Goal: Complete application form: Complete application form

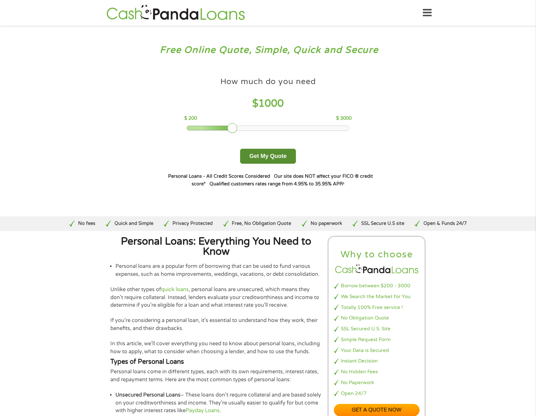
click at [266, 157] on button "Get My Quote" at bounding box center [268, 156] width 56 height 15
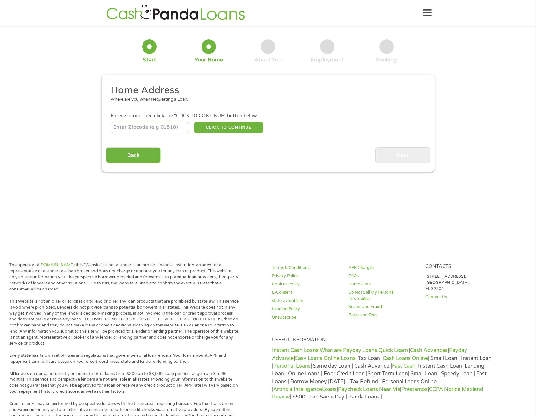
click at [151, 130] on input "number" at bounding box center [150, 127] width 79 height 11
type input "84075"
select select "[US_STATE]"
click at [208, 127] on button "CLICK TO CONTINUE" at bounding box center [228, 127] width 69 height 11
type input "84075"
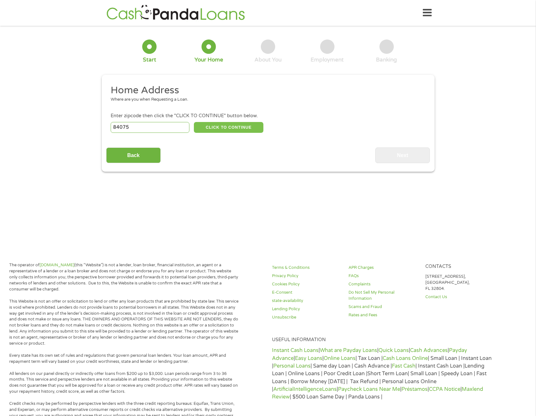
type input "[GEOGRAPHIC_DATA]"
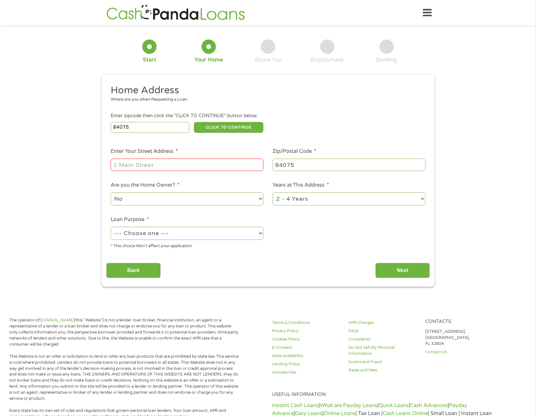
click at [180, 165] on input "Enter Your Street Address *" at bounding box center [187, 165] width 153 height 12
type input "[STREET_ADDRESS]"
click at [325, 200] on select "1 Year or less 1 - 2 Years 2 - 4 Years Over 4 Years" at bounding box center [349, 199] width 153 height 13
select select "12months"
click at [273, 193] on select "1 Year or less 1 - 2 Years 2 - 4 Years Over 4 Years" at bounding box center [349, 199] width 153 height 13
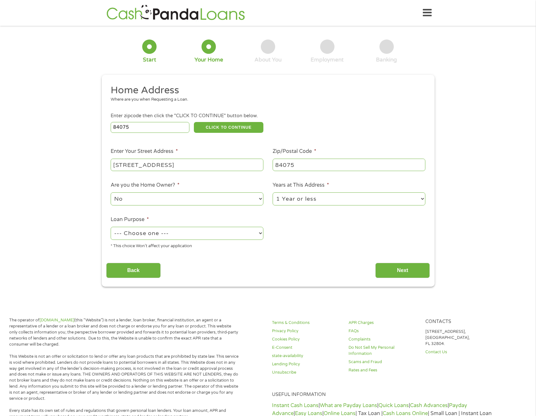
click at [201, 198] on select "No Yes" at bounding box center [187, 199] width 153 height 13
click at [111, 193] on select "No Yes" at bounding box center [187, 199] width 153 height 13
click at [177, 234] on select "--- Choose one --- Pay Bills Debt Consolidation Home Improvement Major Purchase…" at bounding box center [187, 233] width 153 height 13
select select "debtconsolidation"
click at [111, 227] on select "--- Choose one --- Pay Bills Debt Consolidation Home Improvement Major Purchase…" at bounding box center [187, 233] width 153 height 13
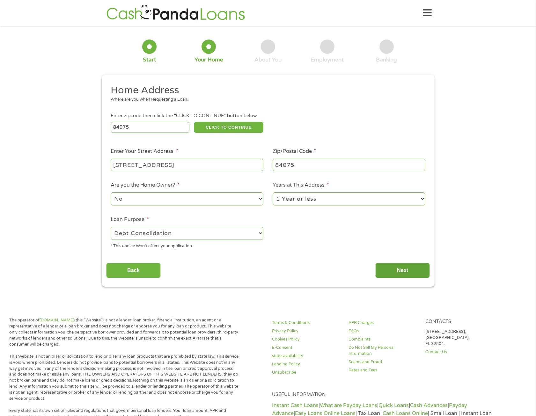
click at [406, 271] on input "Next" at bounding box center [402, 271] width 55 height 16
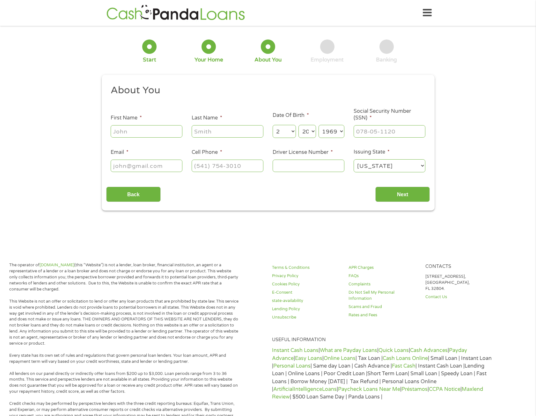
click at [146, 131] on input "First Name *" at bounding box center [147, 131] width 72 height 12
type input "[PERSON_NAME]"
type input "[PERSON_NAME][EMAIL_ADDRESS][PERSON_NAME][DOMAIN_NAME]"
type input "[PHONE_NUMBER]"
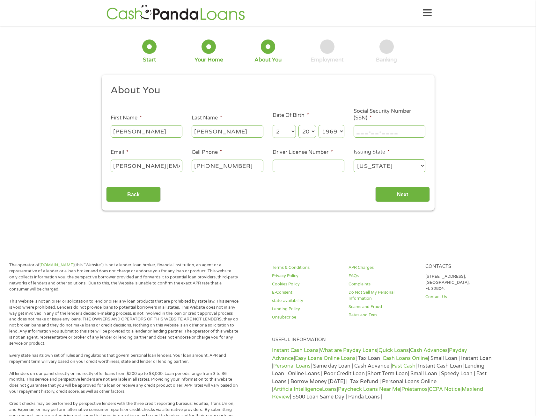
click at [379, 134] on input "___-__-____" at bounding box center [390, 131] width 72 height 12
type input "229-67-4973"
click at [304, 170] on input "Driver License Number *" at bounding box center [309, 166] width 72 height 12
type input "227304433"
click at [385, 190] on input "Next" at bounding box center [402, 195] width 55 height 16
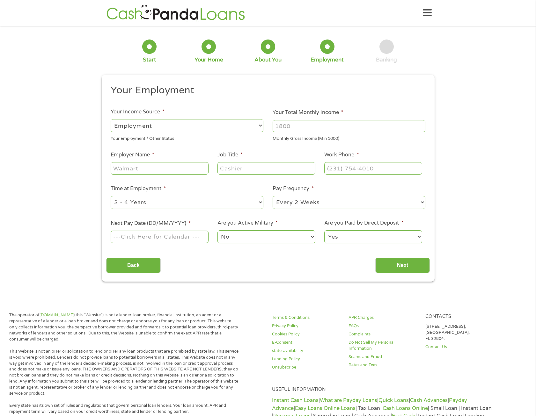
click at [256, 128] on select "--- Choose one --- Employment [DEMOGRAPHIC_DATA] Benefits" at bounding box center [187, 125] width 153 height 13
select select "benefits"
click at [111, 119] on select "--- Choose one --- Employment [DEMOGRAPHIC_DATA] Benefits" at bounding box center [187, 125] width 153 height 13
type input "Other"
type input "[PHONE_NUMBER]"
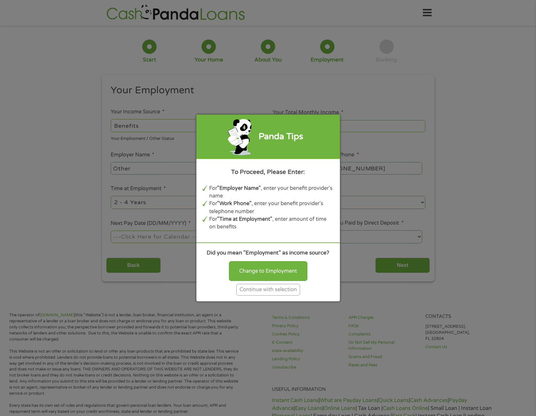
click at [259, 290] on div "Continue with selection" at bounding box center [268, 290] width 64 height 12
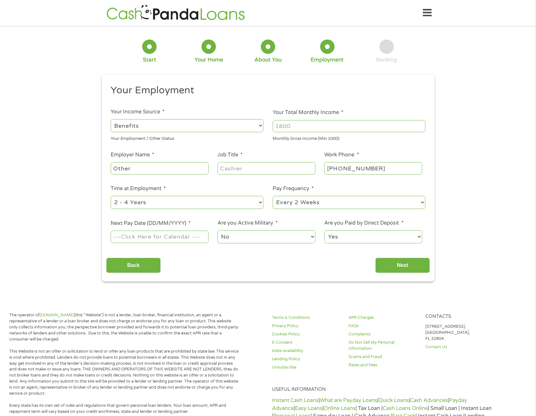
drag, startPoint x: 323, startPoint y: 121, endPoint x: 246, endPoint y: 116, distance: 77.0
click at [246, 116] on ul "Your Employment Your Income Source * --- Choose one --- Employment [DEMOGRAPHIC…" at bounding box center [268, 166] width 324 height 165
type input "2000"
click at [175, 162] on div "Other" at bounding box center [160, 168] width 98 height 15
click at [173, 168] on input "Other" at bounding box center [160, 168] width 98 height 12
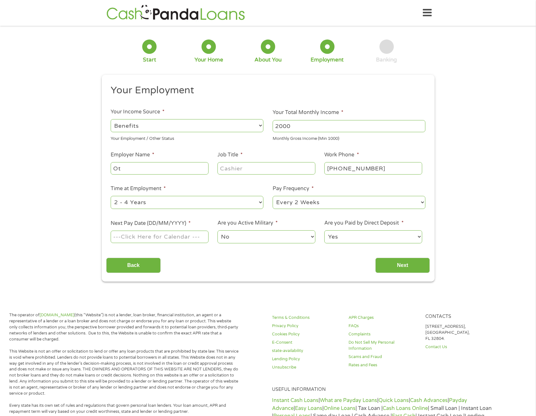
type input "O"
type input "retired"
click at [260, 125] on select "--- Choose one --- Employment [DEMOGRAPHIC_DATA] Benefits" at bounding box center [187, 125] width 153 height 13
click at [111, 119] on select "--- Choose one --- Employment [DEMOGRAPHIC_DATA] Benefits" at bounding box center [187, 125] width 153 height 13
click at [252, 172] on input "Job Title *" at bounding box center [266, 168] width 98 height 12
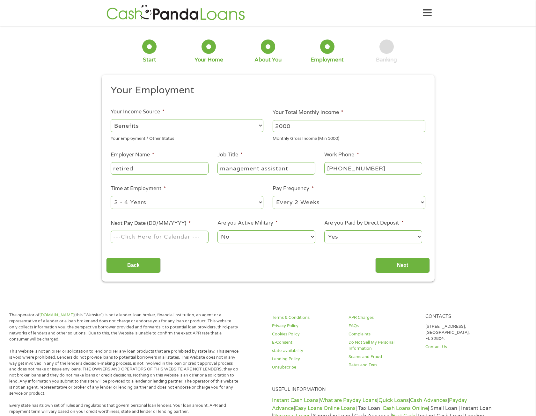
type input "management assistant"
click at [251, 202] on select "--- Choose one --- 1 Year or less 1 - 2 Years 2 - 4 Years Over 4 Years" at bounding box center [187, 202] width 153 height 13
select select "60months"
click at [111, 196] on select "--- Choose one --- 1 Year or less 1 - 2 Years 2 - 4 Years Over 4 Years" at bounding box center [187, 202] width 153 height 13
drag, startPoint x: 321, startPoint y: 203, endPoint x: 318, endPoint y: 210, distance: 7.5
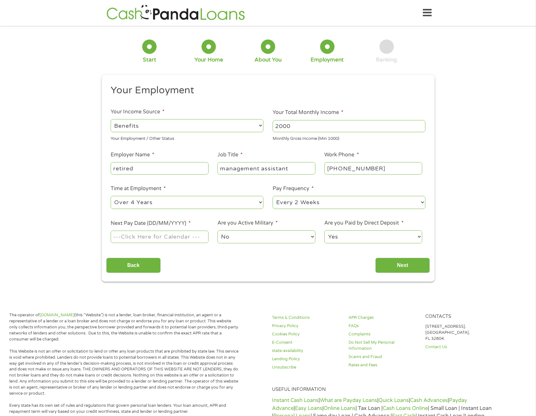
click at [321, 203] on select "--- Choose one --- Every 2 Weeks Every Week Monthly Semi-Monthly" at bounding box center [349, 202] width 153 height 13
select select "monthly"
click at [273, 196] on select "--- Choose one --- Every 2 Weeks Every Week Monthly Semi-Monthly" at bounding box center [349, 202] width 153 height 13
click at [185, 235] on input "Next Pay Date (DD/MM/YYYY) *" at bounding box center [160, 237] width 98 height 12
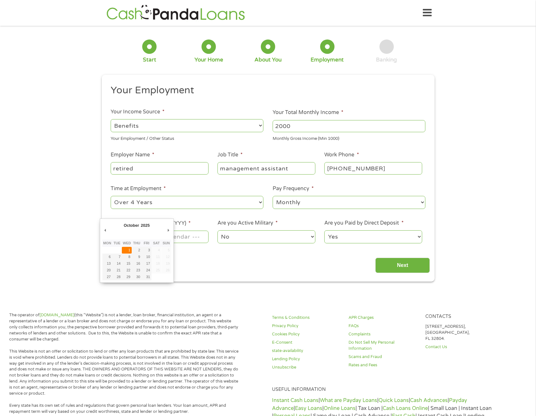
type input "[DATE]"
click at [366, 239] on select "Yes No" at bounding box center [373, 236] width 98 height 13
click at [366, 240] on select "Yes No" at bounding box center [373, 236] width 98 height 13
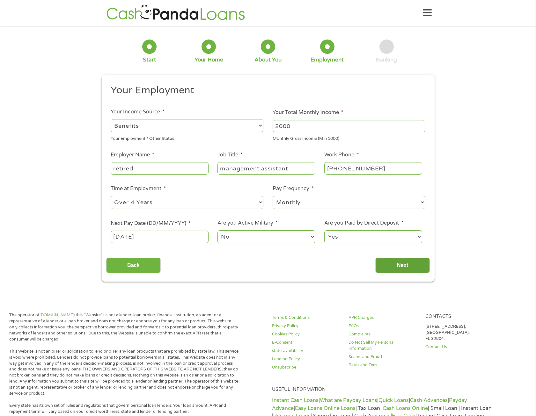
click at [384, 263] on input "Next" at bounding box center [402, 266] width 55 height 16
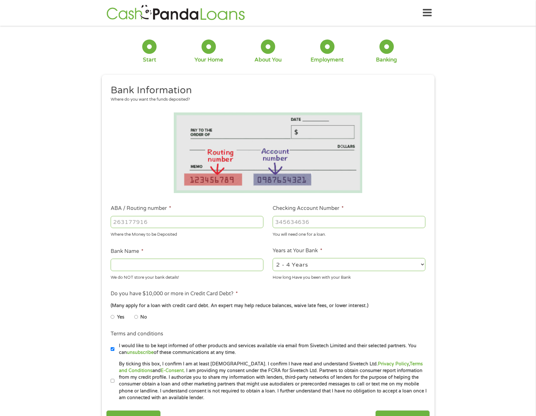
click at [189, 223] on input "ABA / Routing number *" at bounding box center [187, 222] width 153 height 12
type input "314074269"
type input "USAA FEDERAL SAVINGS BANK"
type input "314074269"
click at [308, 216] on input "Checking Account Number *" at bounding box center [349, 222] width 153 height 12
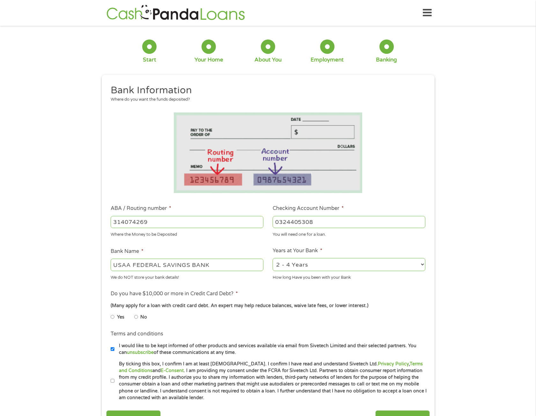
type input "0324405308"
click at [321, 267] on select "2 - 4 Years 6 - 12 Months 1 - 2 Years Over 4 Years" at bounding box center [349, 264] width 153 height 13
click at [273, 258] on select "2 - 4 Years 6 - 12 Months 1 - 2 Years Over 4 Years" at bounding box center [349, 264] width 153 height 13
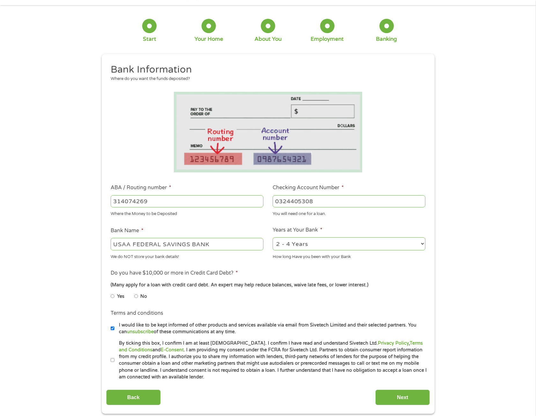
scroll to position [32, 0]
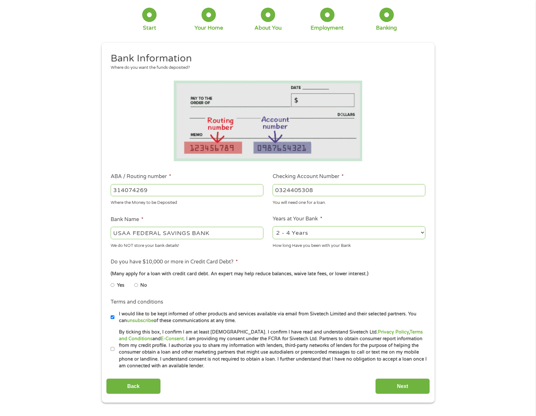
click at [314, 233] on select "2 - 4 Years 6 - 12 Months 1 - 2 Years Over 4 Years" at bounding box center [349, 232] width 153 height 13
select select "60months"
click at [273, 226] on select "2 - 4 Years 6 - 12 Months 1 - 2 Years Over 4 Years" at bounding box center [349, 232] width 153 height 13
click at [135, 285] on input "No" at bounding box center [136, 285] width 4 height 10
radio input "true"
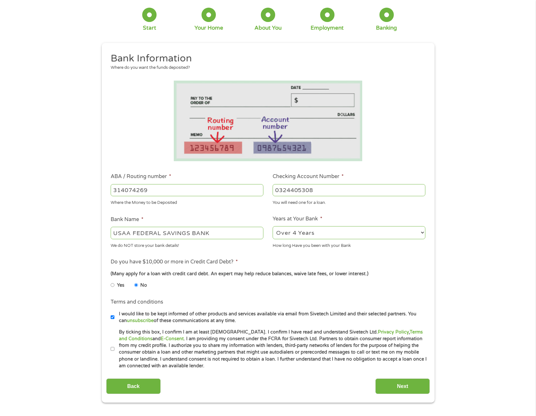
click at [112, 350] on input "By ticking this box, I confirm I am at least [DEMOGRAPHIC_DATA]. I confirm I ha…" at bounding box center [113, 349] width 4 height 10
checkbox input "true"
click at [395, 391] on input "Next" at bounding box center [402, 387] width 55 height 16
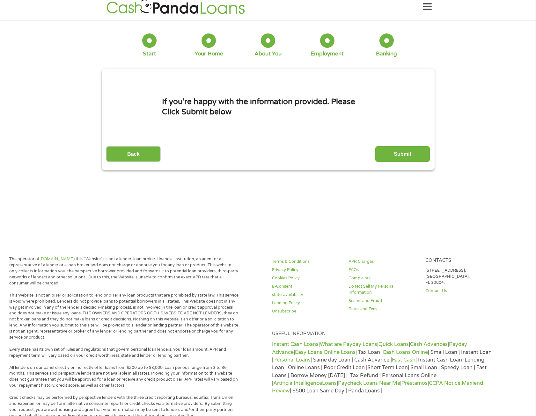
scroll to position [0, 0]
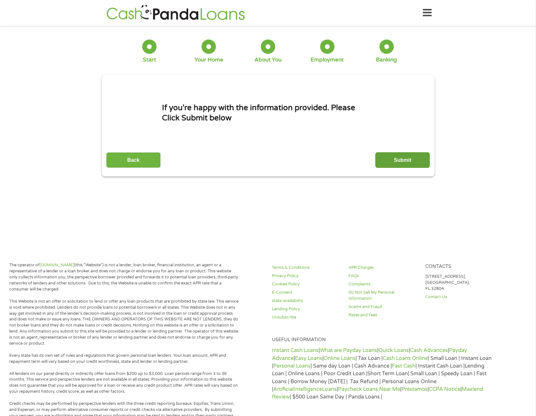
click at [388, 164] on input "Submit" at bounding box center [402, 160] width 55 height 16
